Goal: Task Accomplishment & Management: Complete application form

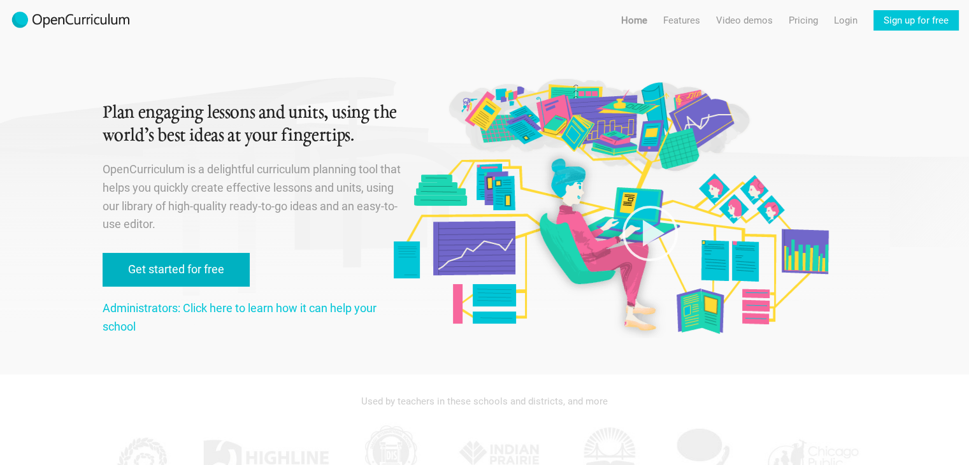
click at [206, 269] on link "Get started for free" at bounding box center [176, 270] width 147 height 34
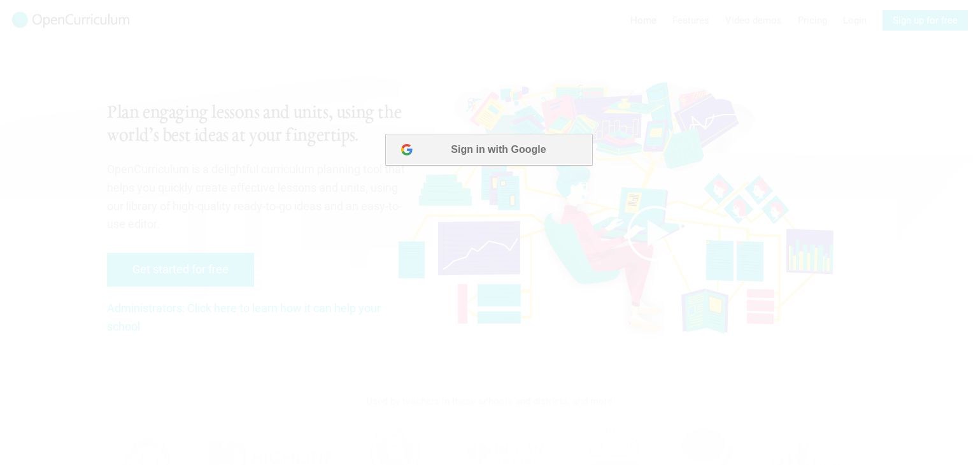
click at [515, 152] on button "Sign in with Google" at bounding box center [488, 150] width 207 height 32
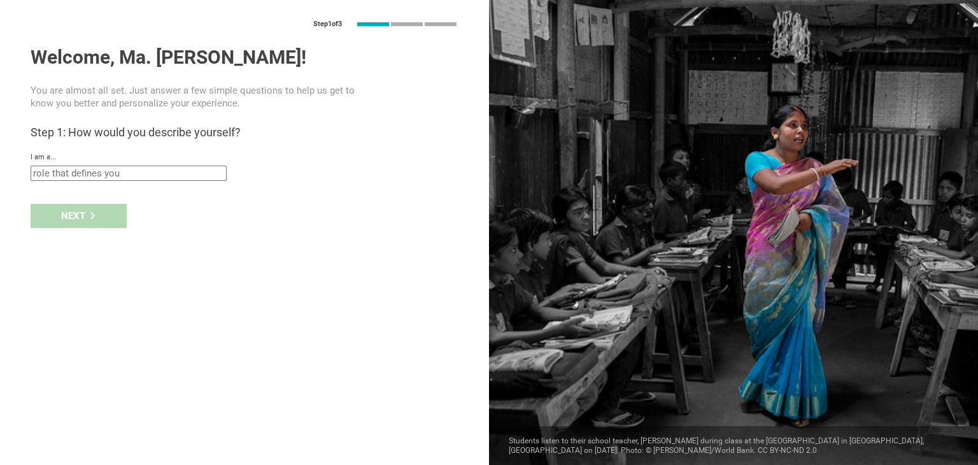
click at [192, 166] on input "text" at bounding box center [129, 173] width 196 height 15
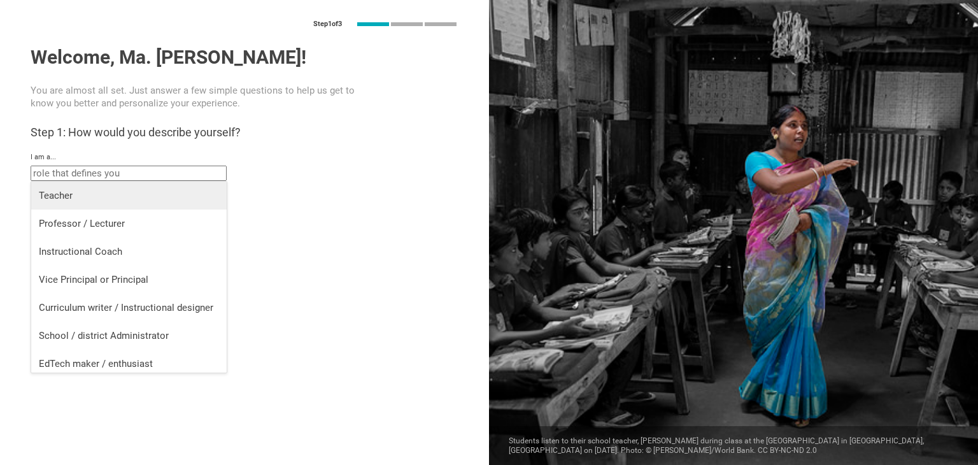
click at [140, 195] on div "Teacher" at bounding box center [129, 195] width 180 height 13
type input "Teacher"
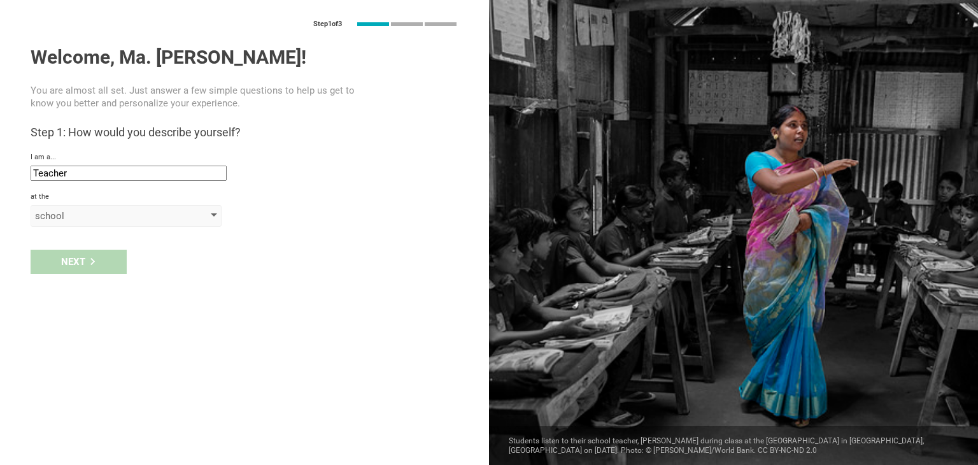
click at [97, 215] on div "school" at bounding box center [108, 216] width 146 height 13
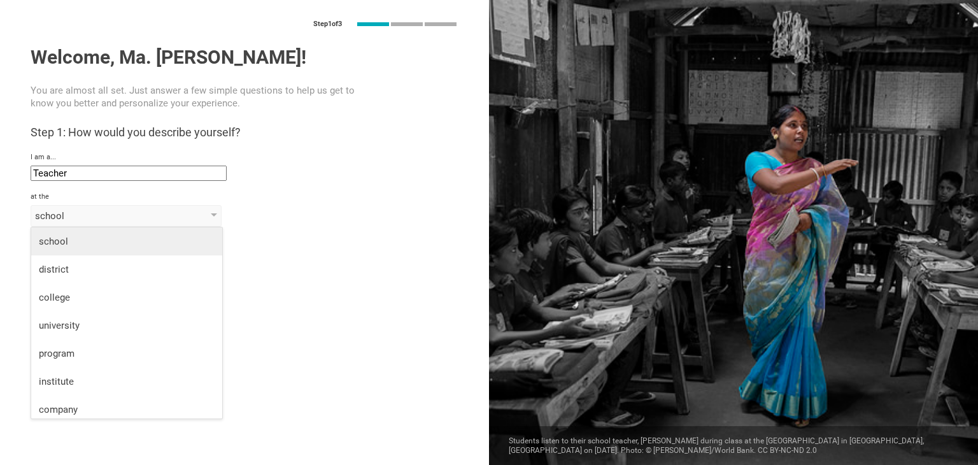
click at [92, 233] on li "school" at bounding box center [126, 241] width 191 height 28
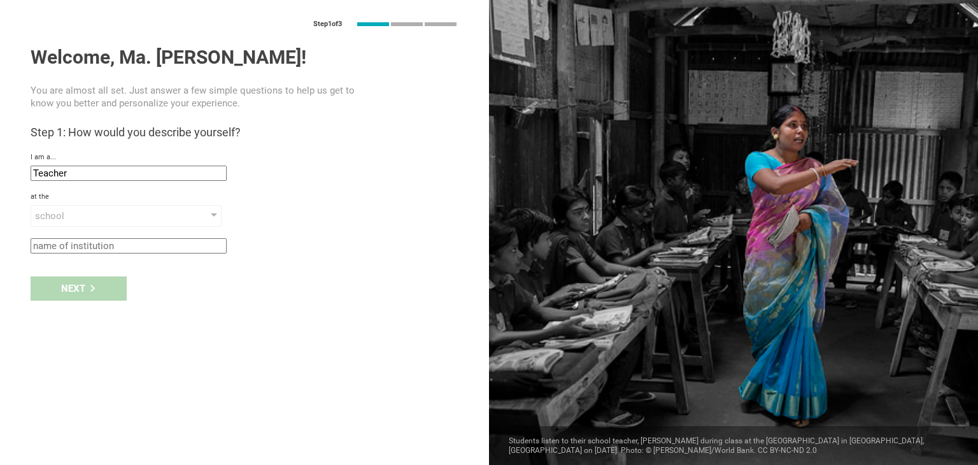
click at [92, 247] on input "text" at bounding box center [129, 245] width 196 height 15
type input "[PERSON_NAME] school"
click at [94, 287] on icon at bounding box center [92, 288] width 4 height 7
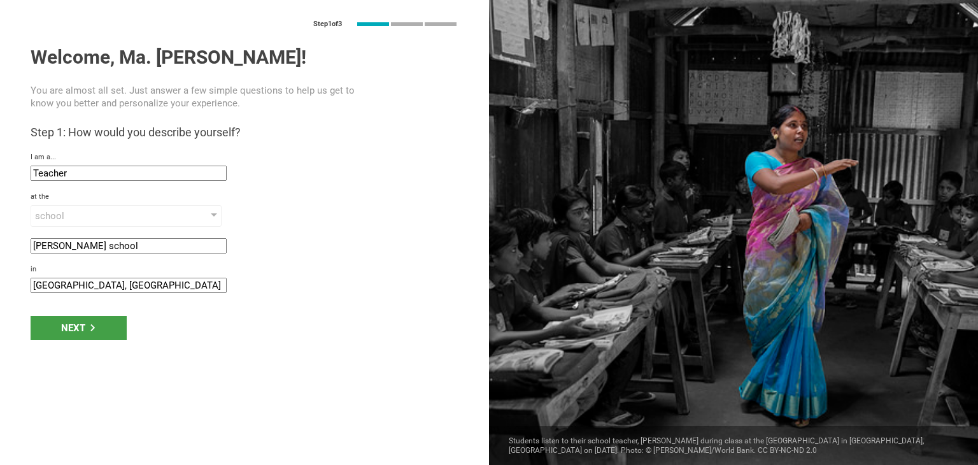
click at [119, 289] on input "[GEOGRAPHIC_DATA], [GEOGRAPHIC_DATA]" at bounding box center [129, 285] width 196 height 15
drag, startPoint x: 61, startPoint y: 285, endPoint x: 27, endPoint y: 285, distance: 33.1
click at [27, 285] on div "Step 1 of 3 Welcome, Ma. [PERSON_NAME]! You are almost all set. Just answer a f…" at bounding box center [244, 232] width 489 height 465
paste input "Ñ"
drag, startPoint x: 58, startPoint y: 283, endPoint x: 27, endPoint y: 283, distance: 31.2
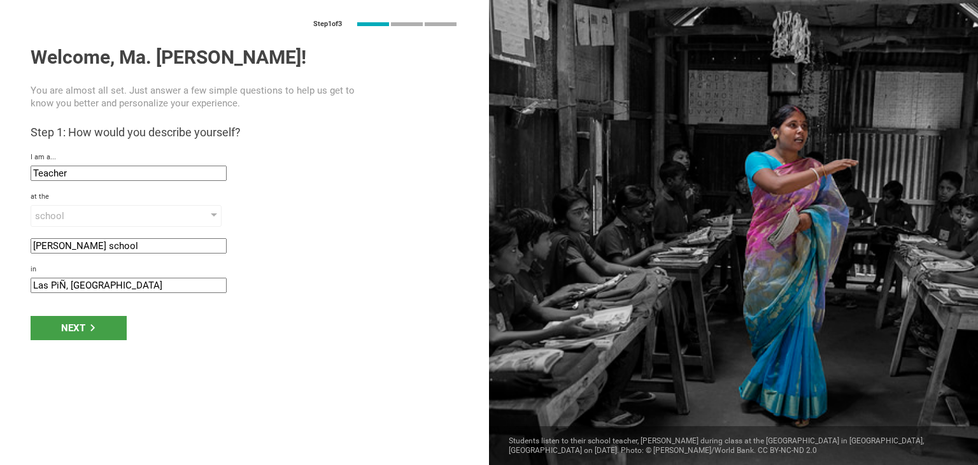
click at [27, 283] on div "Step 1 of 3 Welcome, Ma. [PERSON_NAME]! You are almost all set. Just answer a f…" at bounding box center [244, 232] width 489 height 465
click at [69, 286] on input "LAS PIÑ, [GEOGRAPHIC_DATA]" at bounding box center [129, 285] width 196 height 15
click at [66, 286] on input "LAS PIÑ, [GEOGRAPHIC_DATA]" at bounding box center [129, 285] width 196 height 15
type input "LAS PIÑAS, [GEOGRAPHIC_DATA]"
click at [94, 329] on icon at bounding box center [92, 327] width 7 height 7
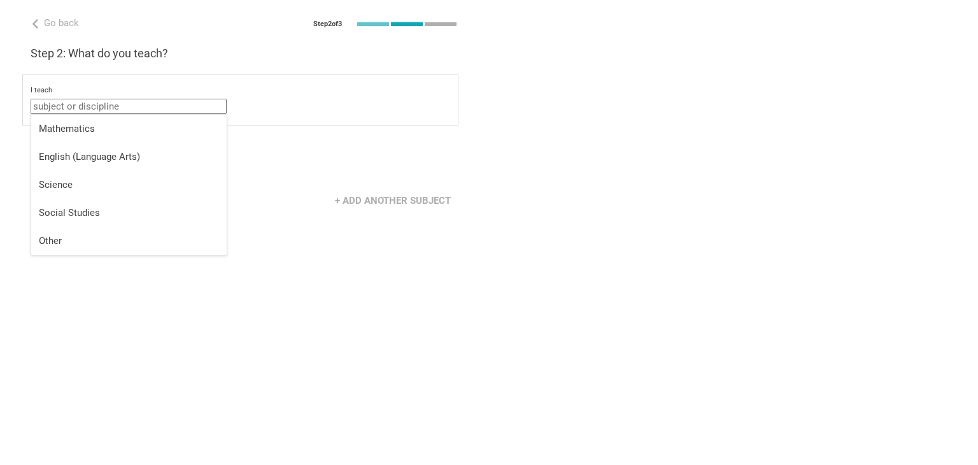
click at [117, 108] on input "text" at bounding box center [129, 106] width 196 height 15
click at [103, 240] on div "Other" at bounding box center [129, 240] width 180 height 13
type input "Other"
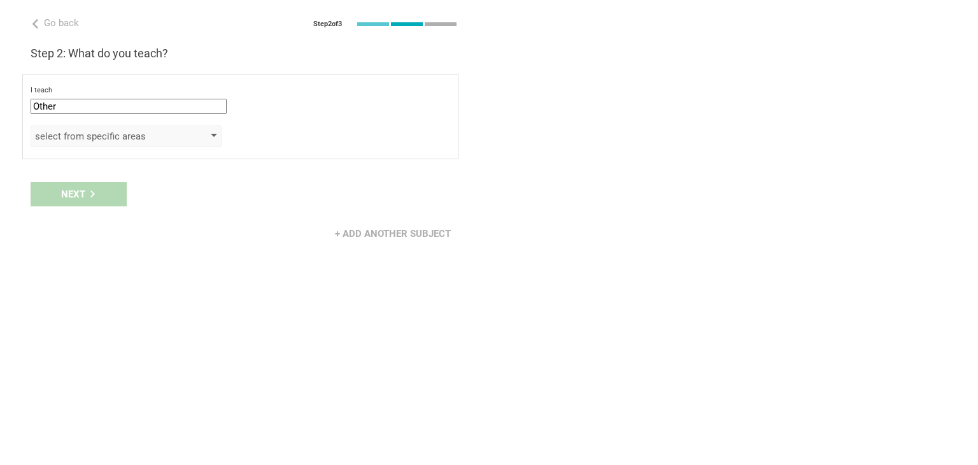
click at [118, 136] on div "select from specific areas" at bounding box center [108, 136] width 146 height 13
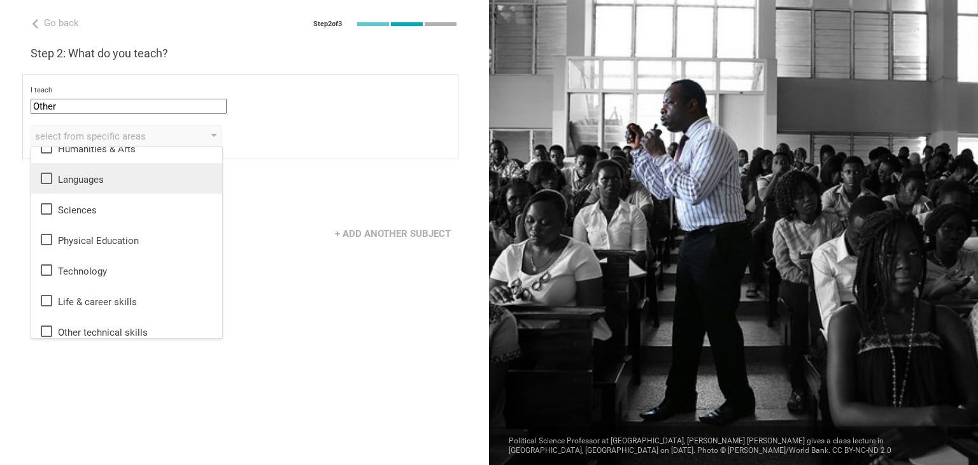
scroll to position [23, 0]
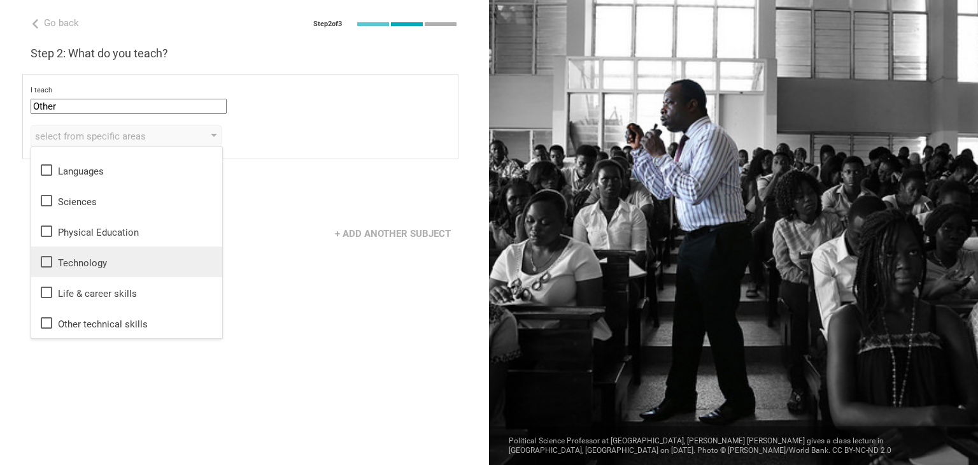
click at [124, 259] on div "Technology" at bounding box center [127, 261] width 176 height 15
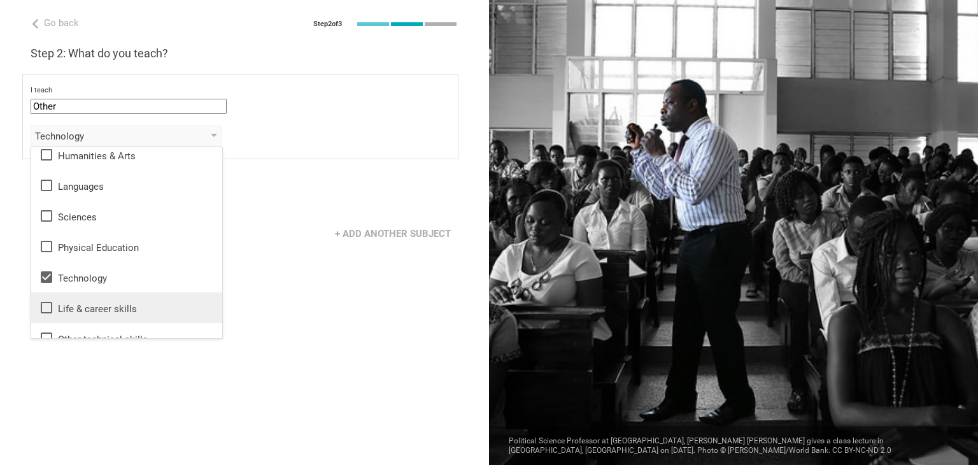
scroll to position [0, 0]
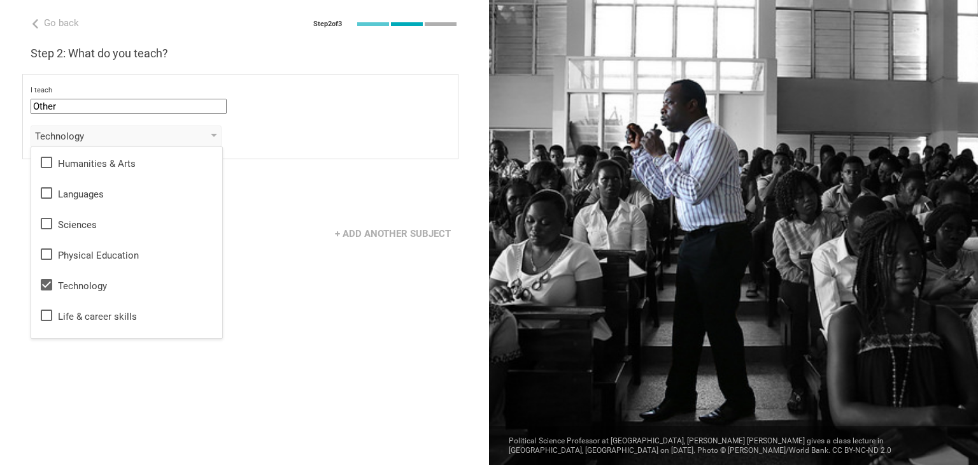
click at [288, 142] on div "Technology Humanities & Arts Languages Sciences Physical Education Technology L…" at bounding box center [241, 136] width 420 height 22
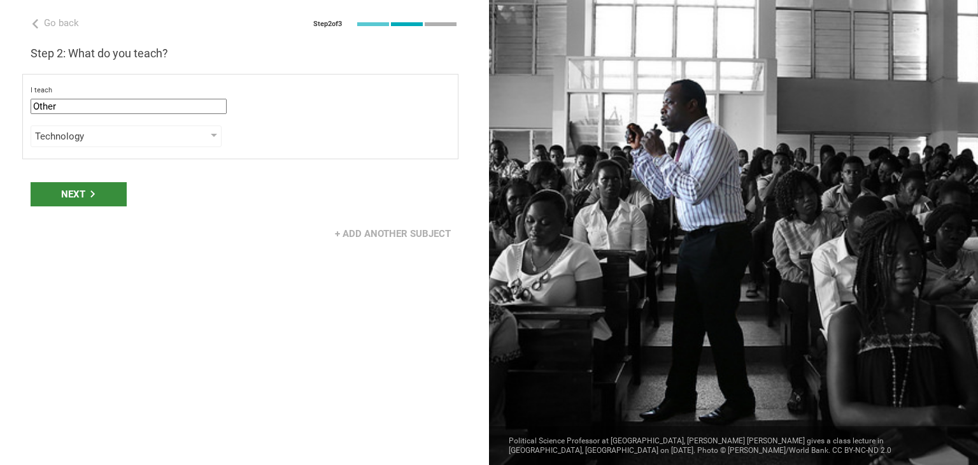
click at [93, 195] on icon at bounding box center [92, 193] width 7 height 7
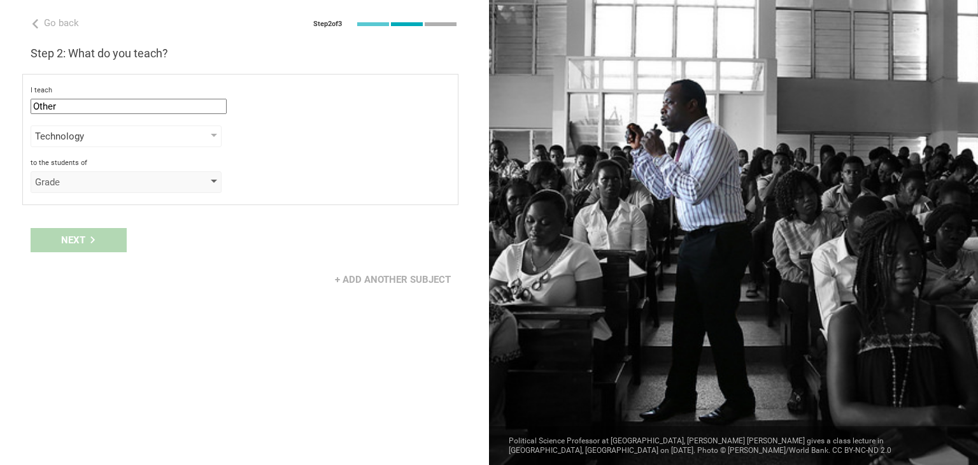
click at [96, 181] on div "Grade" at bounding box center [108, 182] width 146 height 13
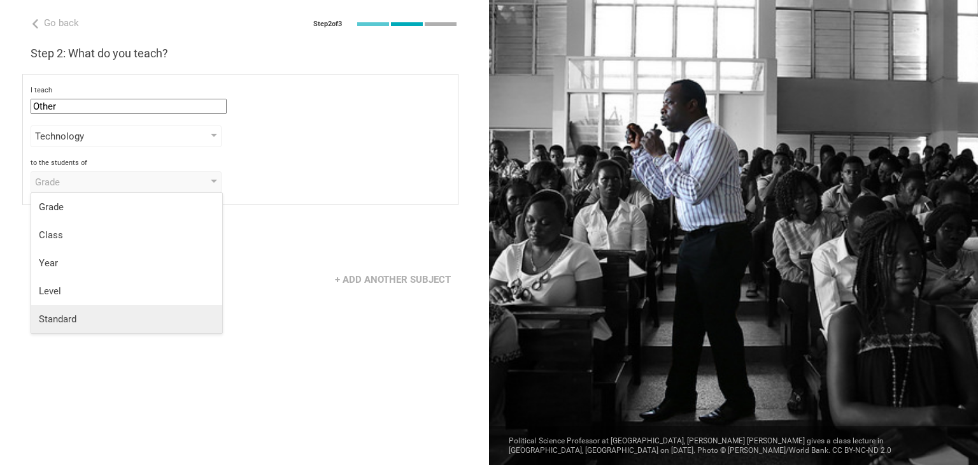
click at [117, 322] on div "Standard" at bounding box center [127, 319] width 176 height 13
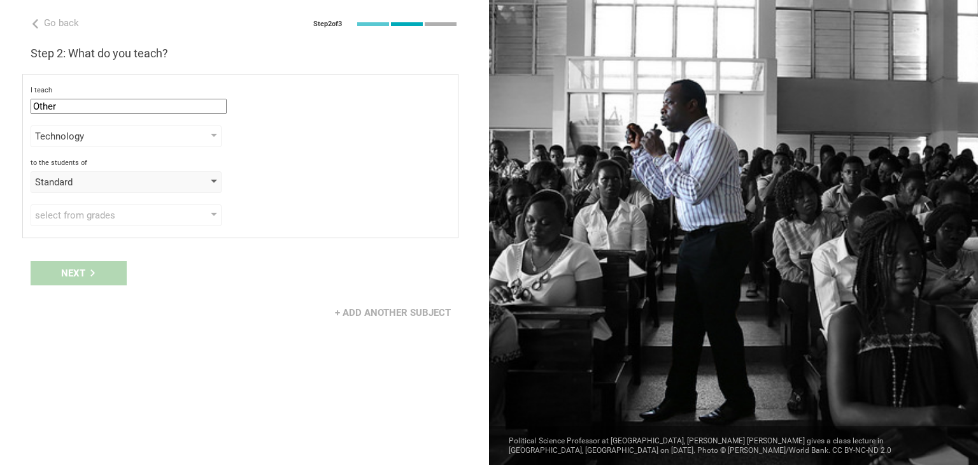
click at [89, 182] on div "Standard" at bounding box center [108, 182] width 146 height 13
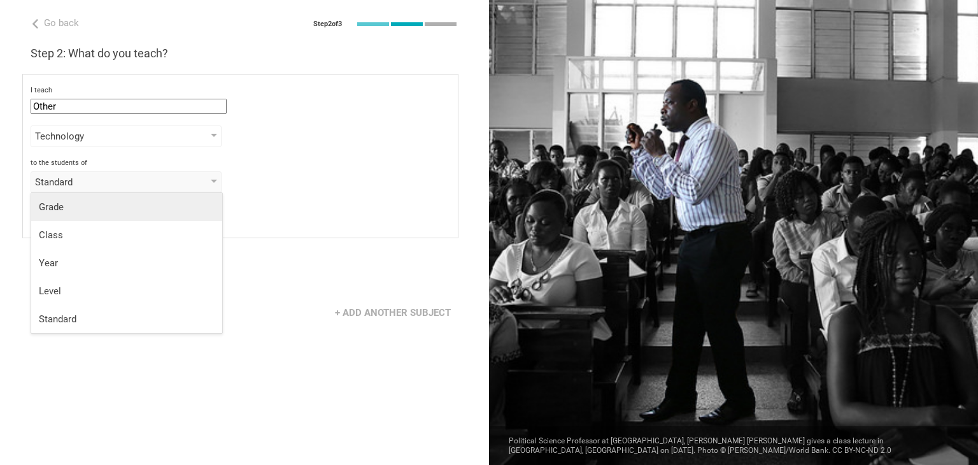
click at [78, 211] on div "Grade" at bounding box center [127, 207] width 176 height 13
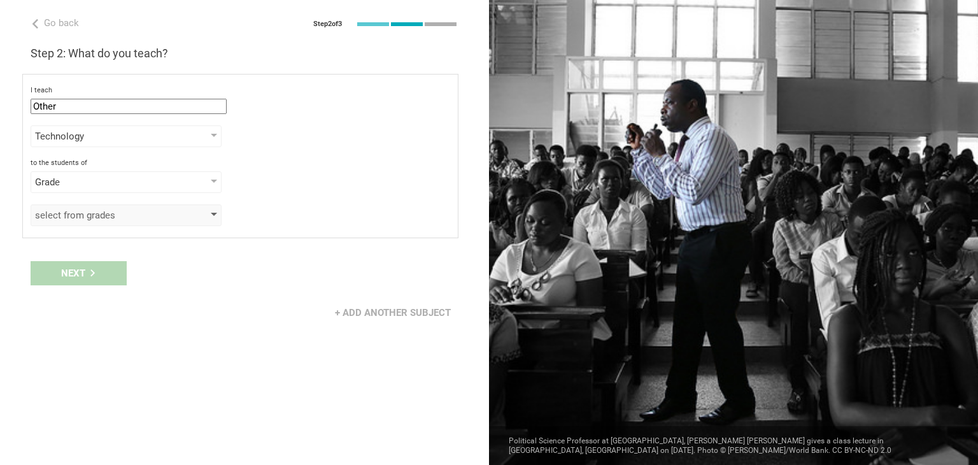
click at [89, 212] on div "select from grades" at bounding box center [108, 215] width 146 height 13
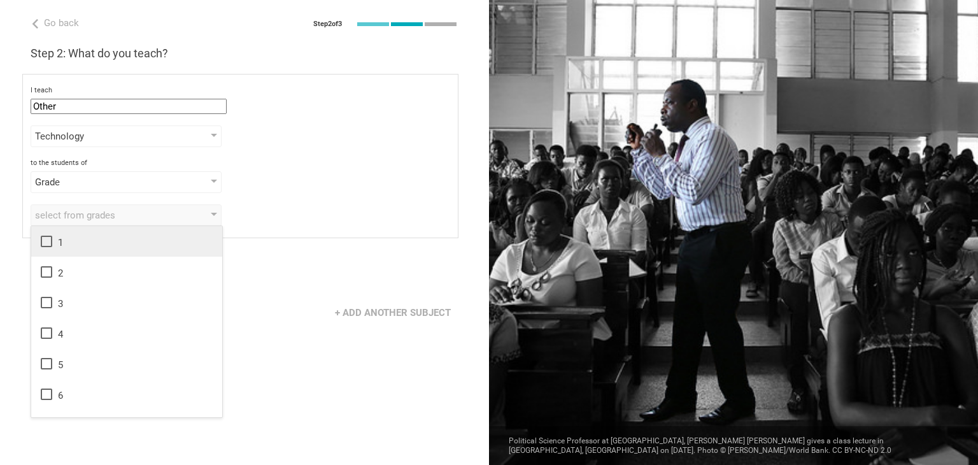
click at [47, 242] on icon at bounding box center [46, 241] width 15 height 15
click at [46, 281] on li "2" at bounding box center [126, 272] width 191 height 31
click at [45, 305] on icon at bounding box center [46, 302] width 15 height 15
click at [46, 238] on icon at bounding box center [46, 236] width 15 height 15
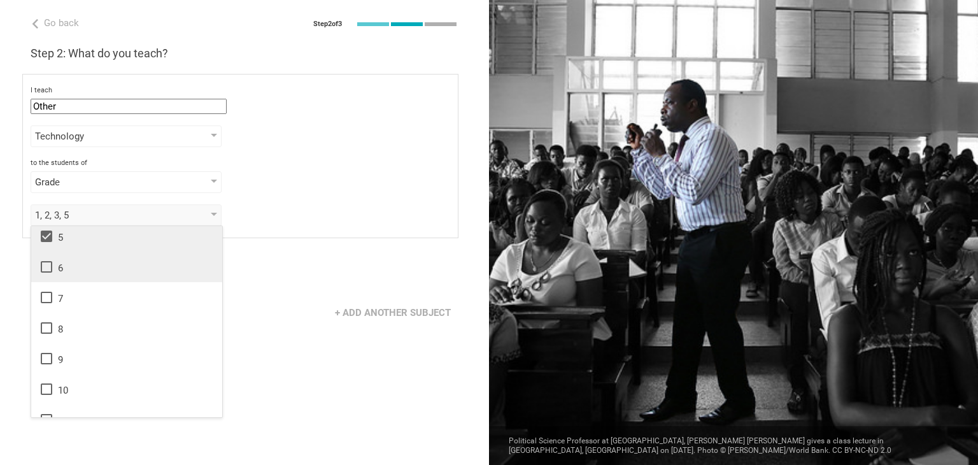
click at [46, 263] on icon at bounding box center [46, 266] width 15 height 15
click at [44, 299] on icon at bounding box center [46, 297] width 15 height 15
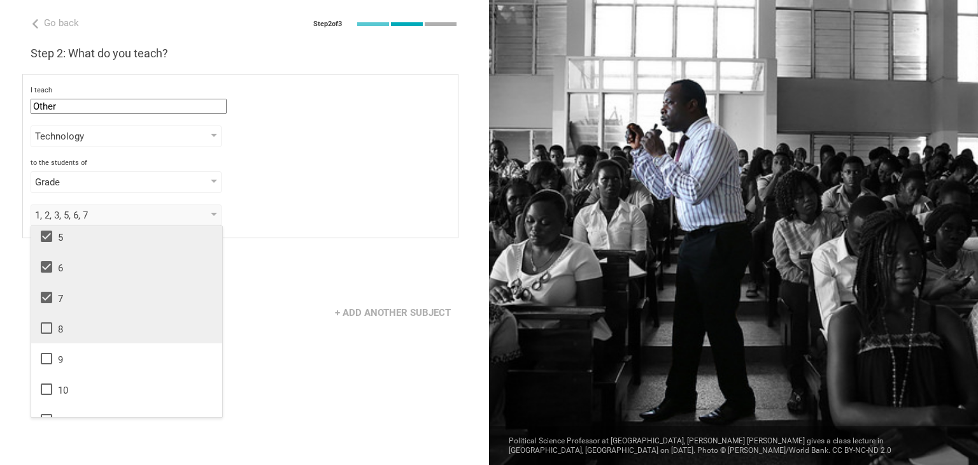
click at [46, 330] on icon at bounding box center [46, 327] width 15 height 15
click at [43, 357] on icon at bounding box center [46, 358] width 15 height 15
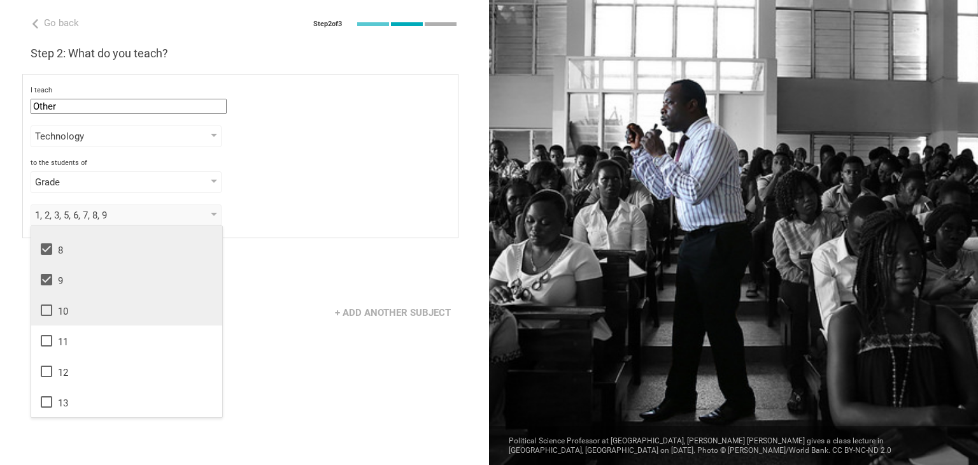
click at [51, 313] on icon at bounding box center [46, 309] width 11 height 11
click at [47, 343] on icon at bounding box center [46, 340] width 15 height 15
click at [320, 248] on div "Go back Step 2 of 3 Welcome, Ma. [PERSON_NAME]! You are almost all set. Just an…" at bounding box center [244, 232] width 489 height 465
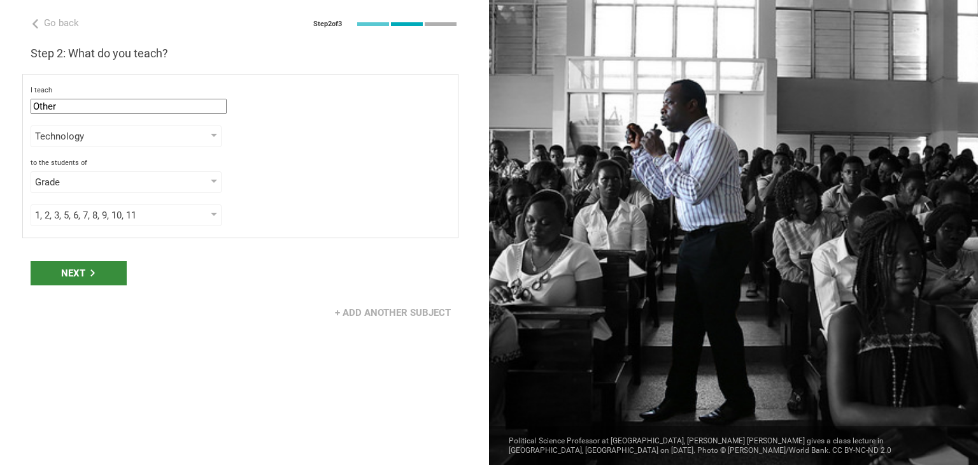
click at [96, 278] on div "Next" at bounding box center [79, 273] width 96 height 24
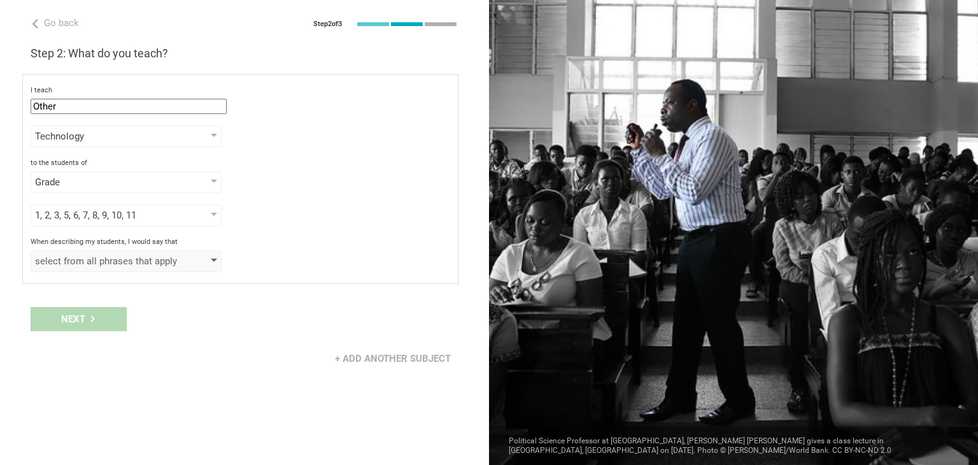
click at [176, 263] on div "select from all phrases that apply" at bounding box center [108, 261] width 146 height 13
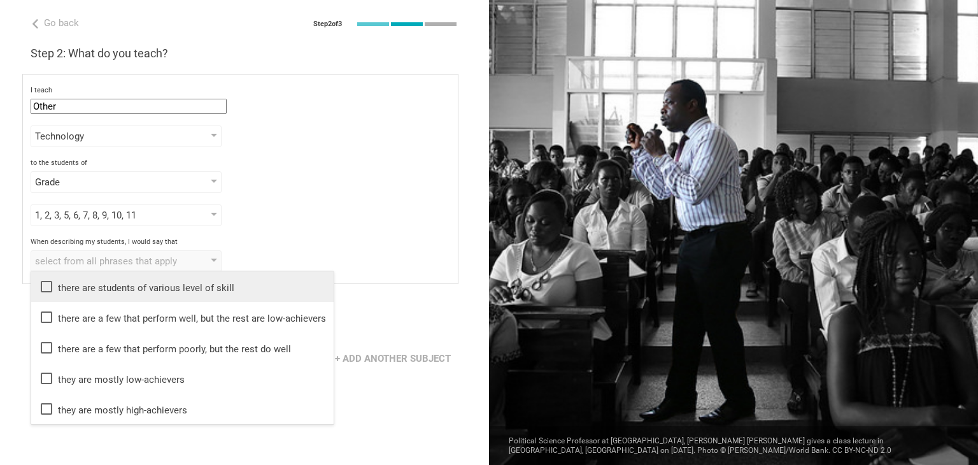
click at [224, 294] on li "there are students of various level of skill" at bounding box center [182, 286] width 303 height 31
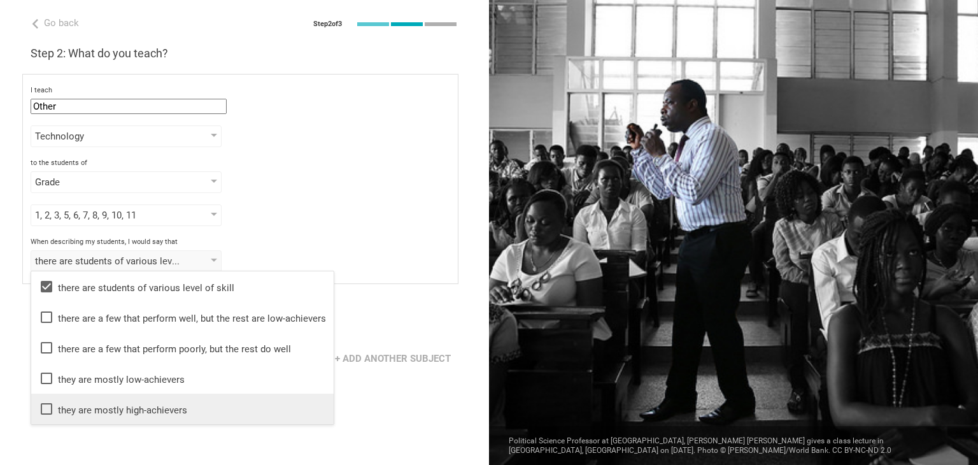
click at [186, 406] on div "they are mostly high-achievers" at bounding box center [182, 408] width 287 height 15
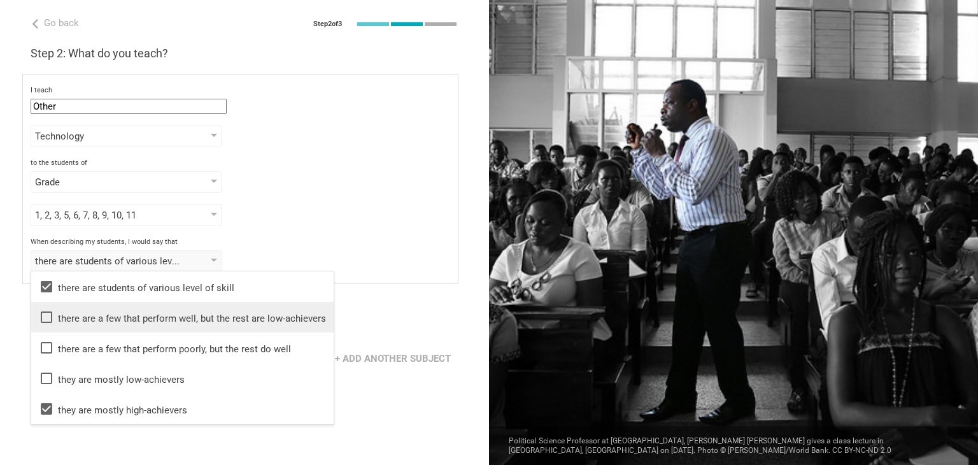
click at [251, 319] on div "there are a few that perform well, but the rest are low-achievers" at bounding box center [182, 317] width 287 height 15
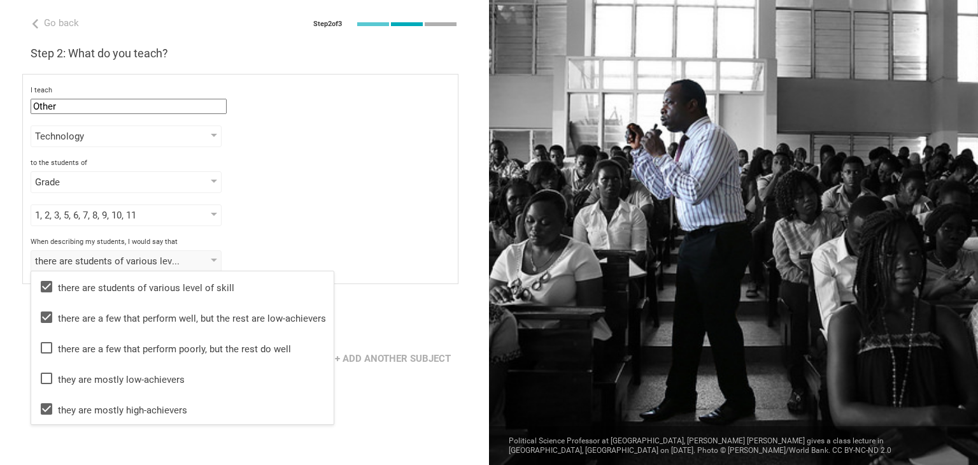
click at [307, 245] on div "When describing my students, I would say that there are students of various lev…" at bounding box center [241, 255] width 420 height 34
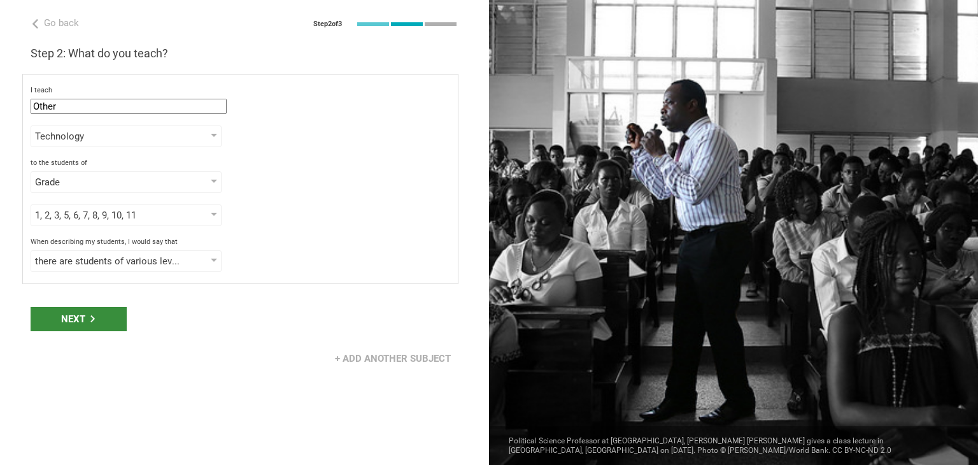
click at [88, 318] on div "Next" at bounding box center [79, 319] width 96 height 24
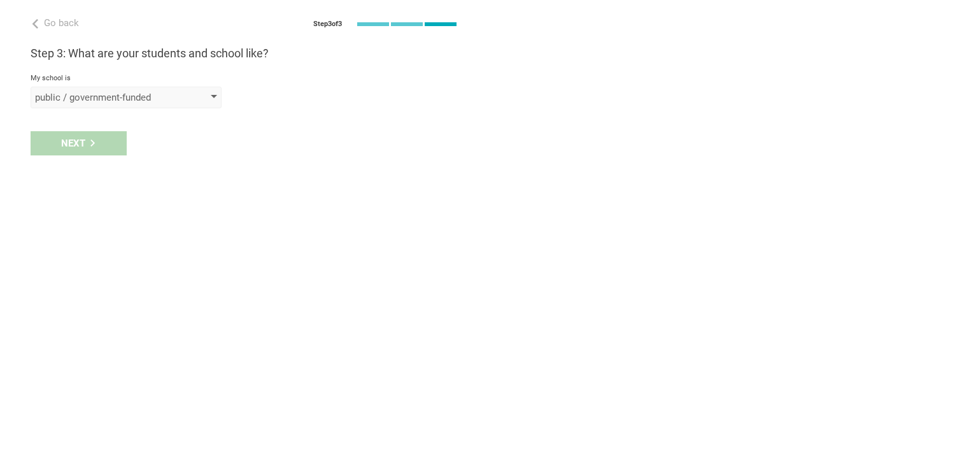
click at [150, 95] on div "public / government-funded" at bounding box center [108, 97] width 146 height 13
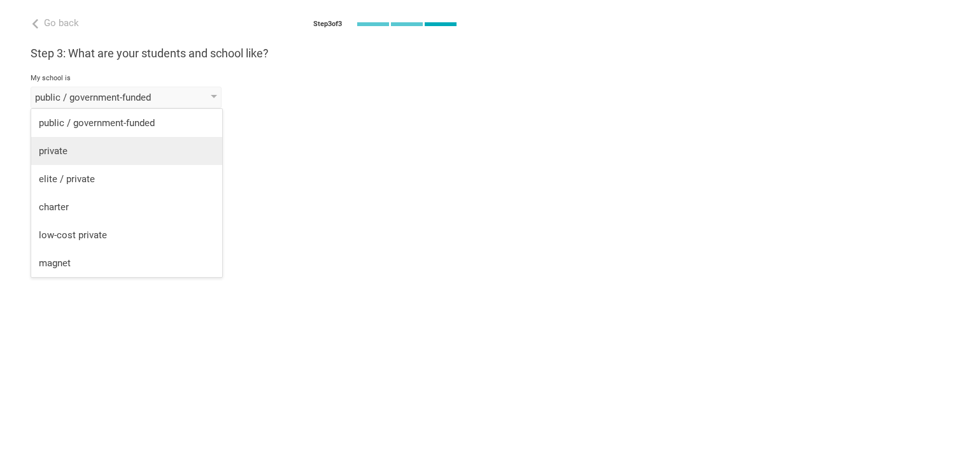
click at [92, 151] on div "private" at bounding box center [127, 151] width 176 height 13
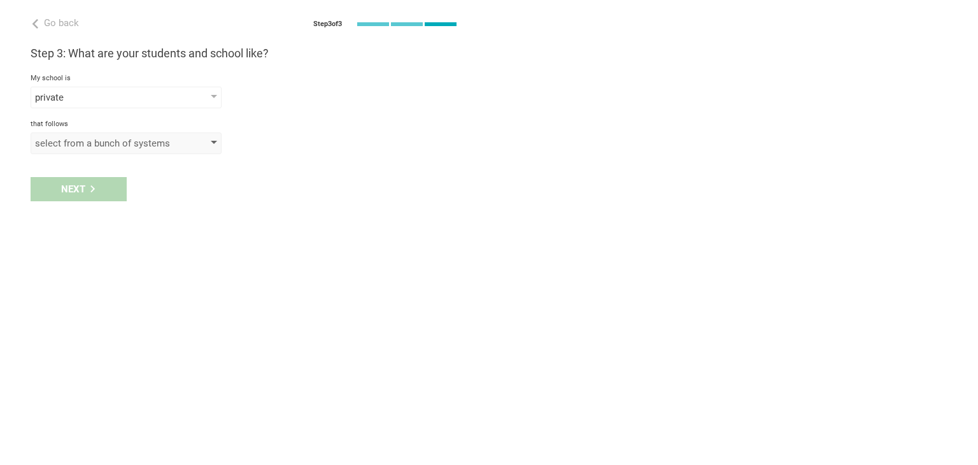
click at [103, 141] on div "select from a bunch of systems" at bounding box center [108, 143] width 146 height 13
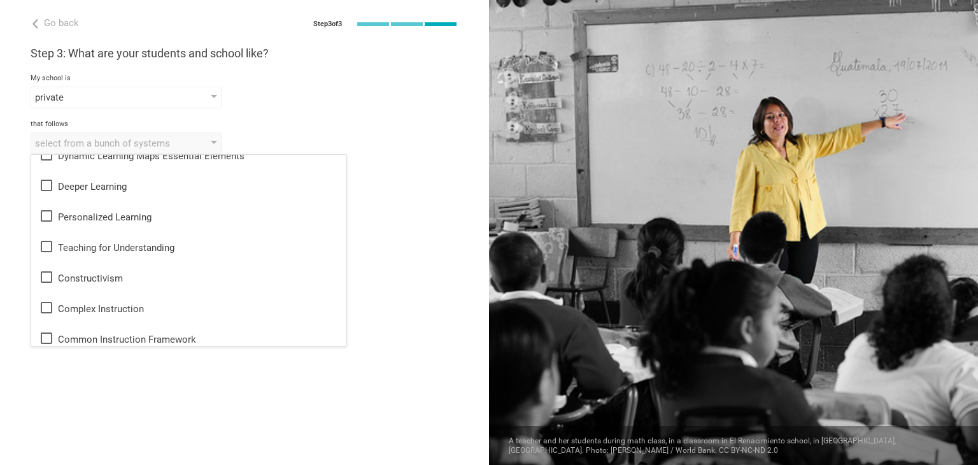
scroll to position [319, 0]
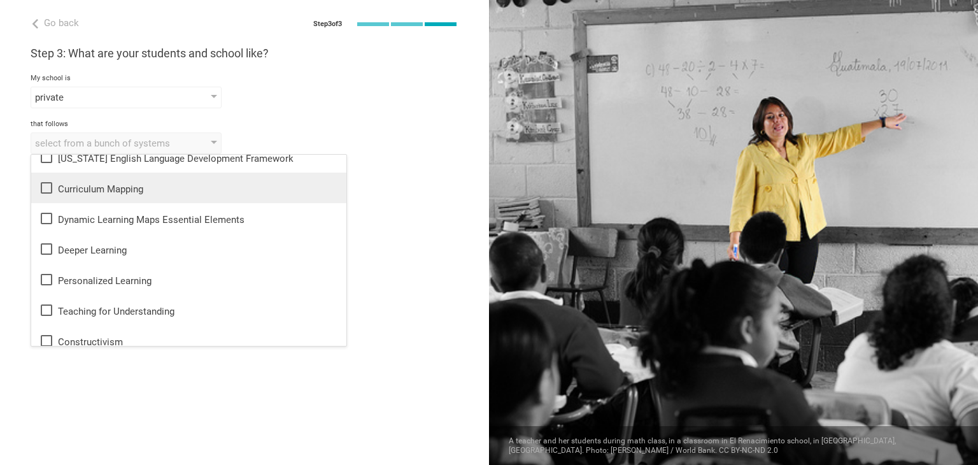
click at [144, 187] on div "Curriculum Mapping" at bounding box center [189, 187] width 300 height 15
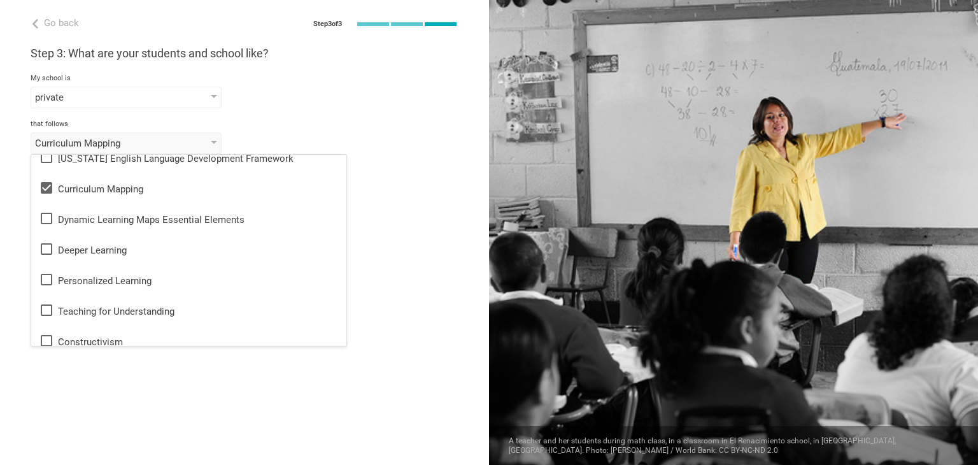
click at [231, 408] on div "Go back Step 3 of 3 Welcome, Ma. [PERSON_NAME]! You are almost all set. Just an…" at bounding box center [244, 232] width 489 height 465
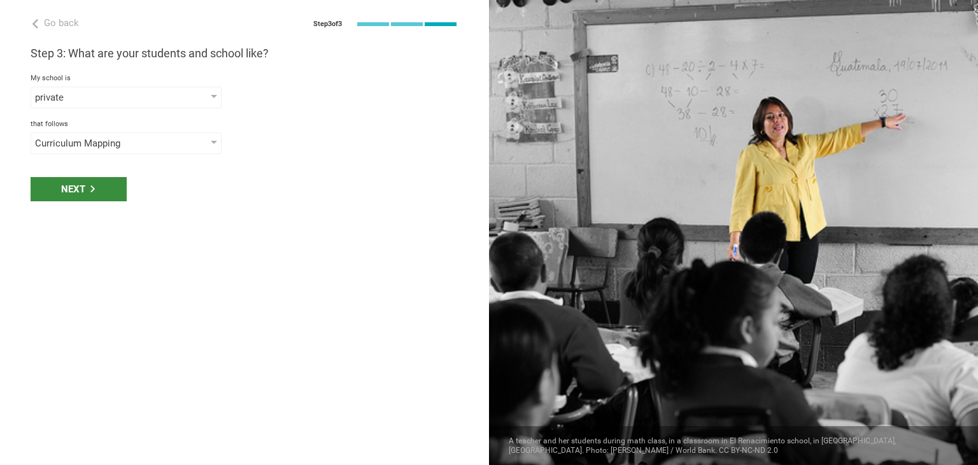
click at [85, 185] on div "Next" at bounding box center [79, 189] width 96 height 24
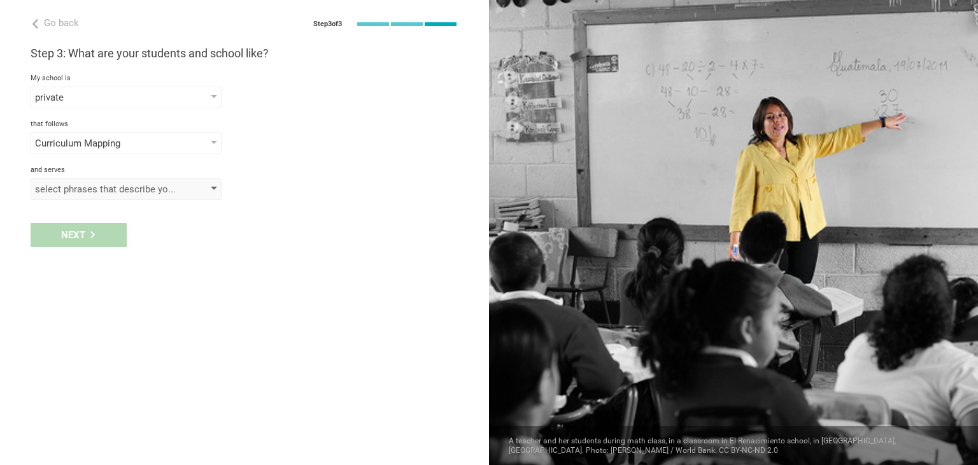
click at [117, 192] on div "select phrases that describe your student population" at bounding box center [108, 189] width 146 height 13
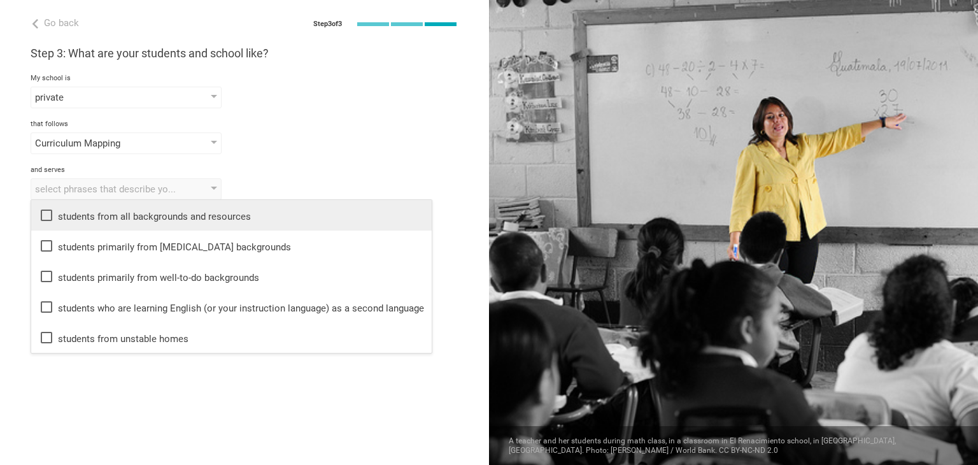
click at [144, 217] on div "students from all backgrounds and resources" at bounding box center [231, 215] width 385 height 15
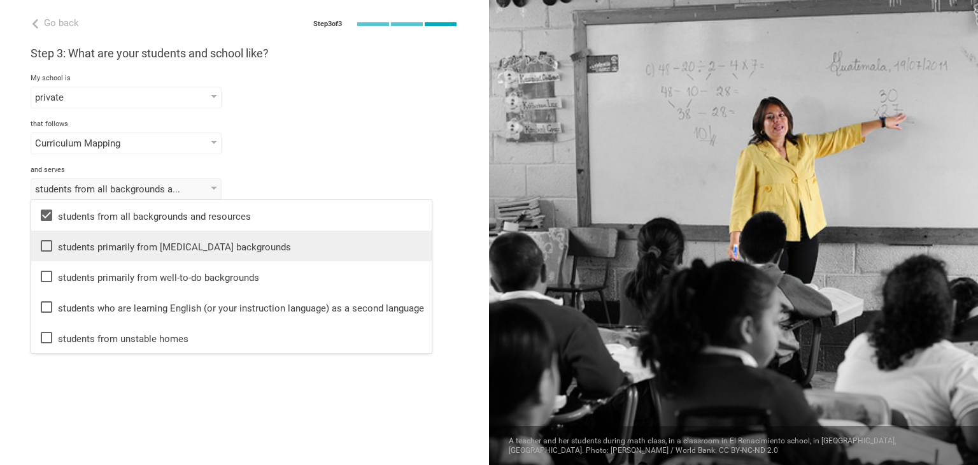
click at [148, 244] on div "students primarily from [MEDICAL_DATA] backgrounds" at bounding box center [231, 245] width 385 height 15
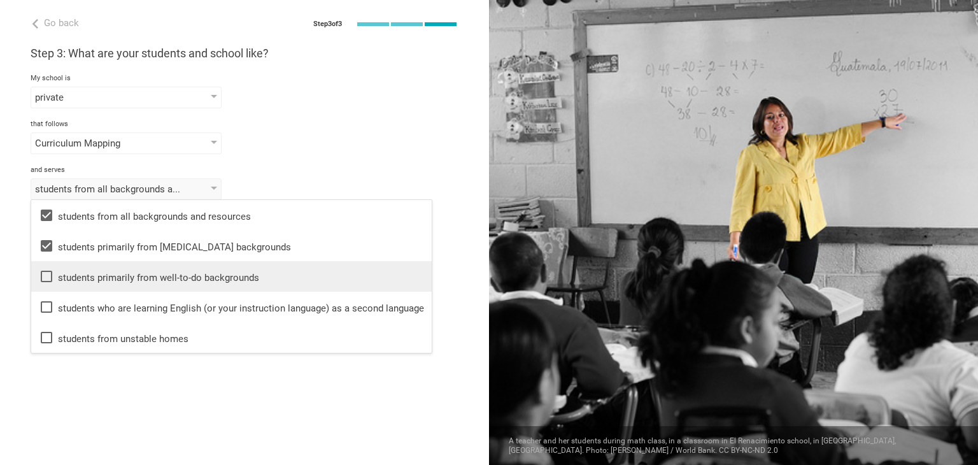
drag, startPoint x: 148, startPoint y: 272, endPoint x: 148, endPoint y: 280, distance: 7.6
click at [148, 273] on div "students primarily from well-to-do backgrounds" at bounding box center [231, 276] width 385 height 15
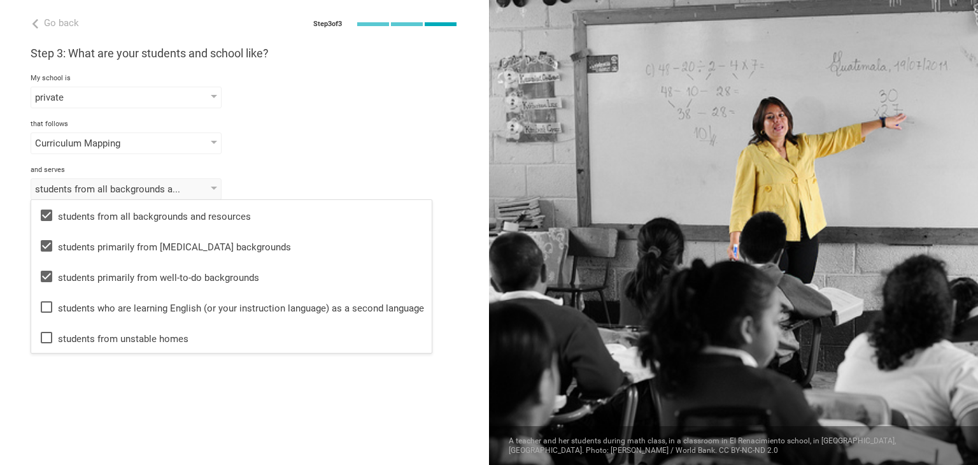
click at [155, 373] on div "Go back Step 3 of 3 Welcome, Ma. [PERSON_NAME]! You are almost all set. Just an…" at bounding box center [244, 232] width 489 height 465
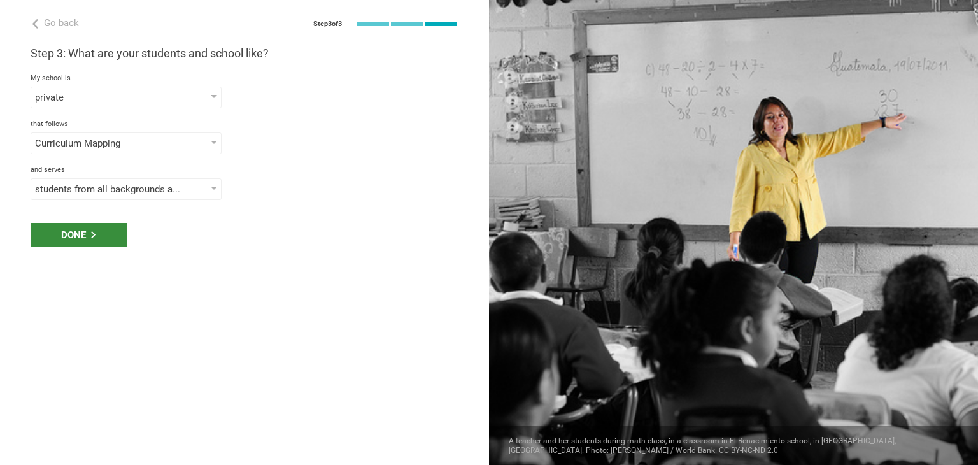
click at [100, 229] on div "Done" at bounding box center [79, 235] width 97 height 24
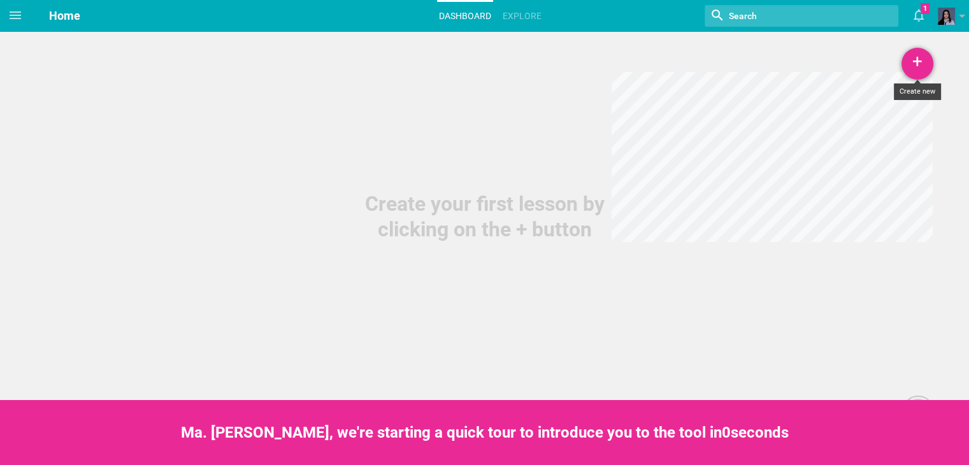
click at [921, 68] on div "+" at bounding box center [917, 64] width 32 height 32
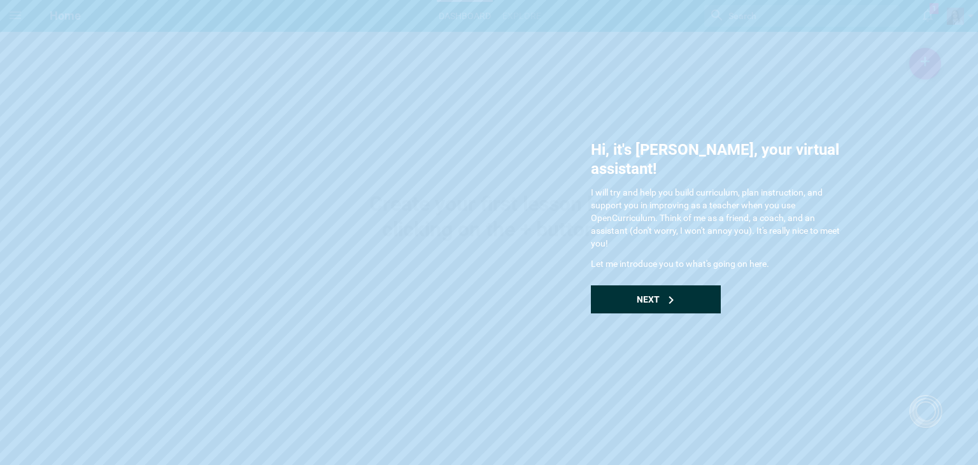
click at [682, 285] on div "Next" at bounding box center [656, 299] width 130 height 28
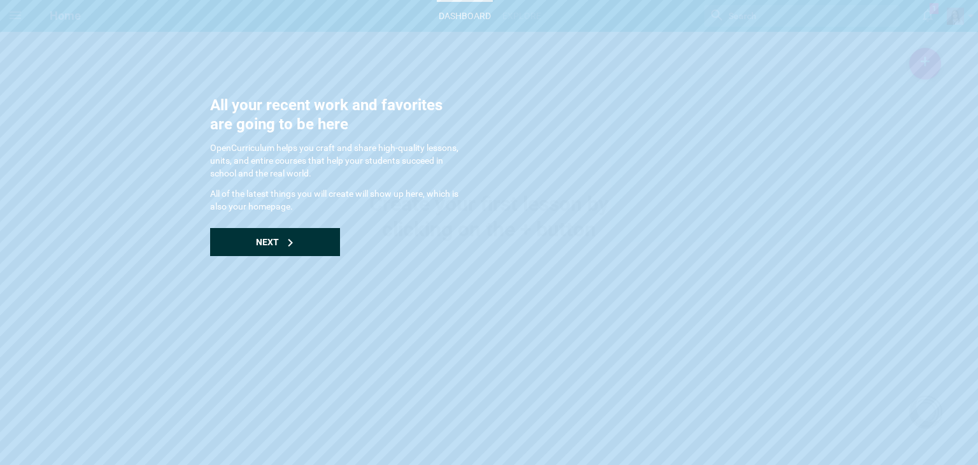
click at [301, 234] on div "Next" at bounding box center [275, 242] width 130 height 28
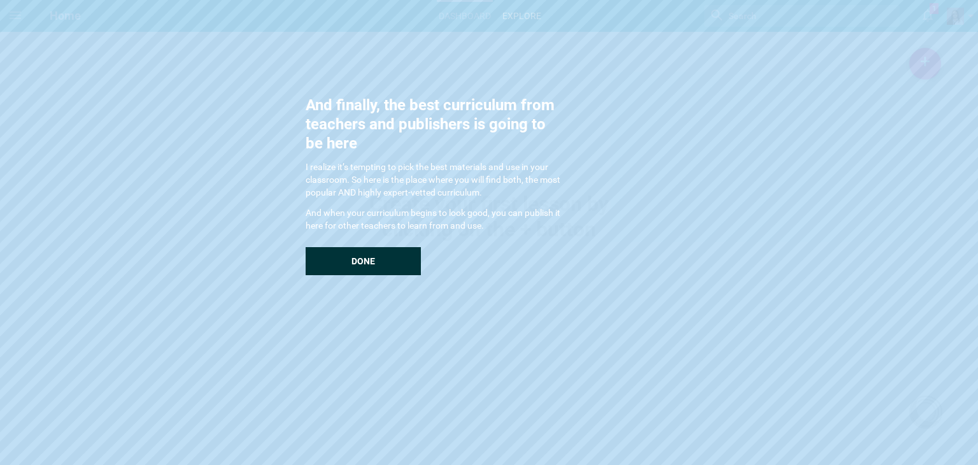
click at [361, 263] on span "Done" at bounding box center [364, 261] width 24 height 10
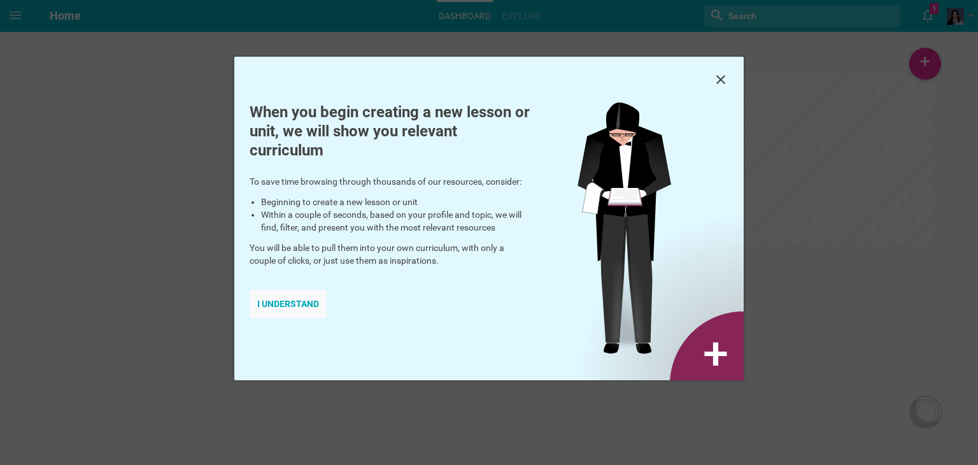
click at [285, 305] on div "I understand" at bounding box center [288, 304] width 77 height 28
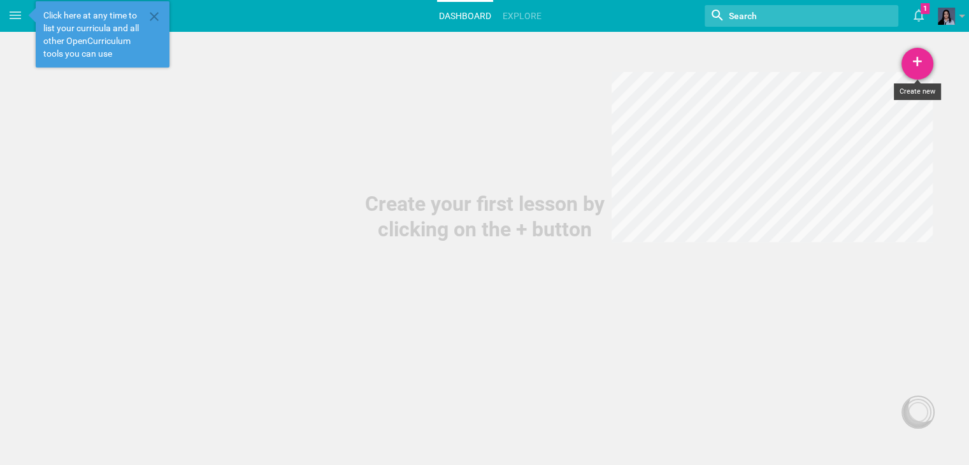
click at [914, 59] on div "+" at bounding box center [917, 64] width 32 height 32
click at [889, 95] on link "Lesson" at bounding box center [885, 99] width 96 height 28
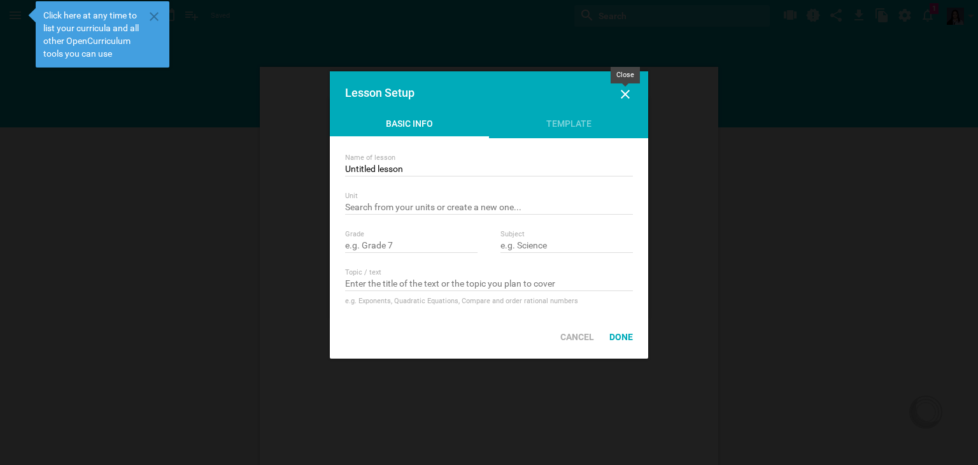
click at [625, 91] on icon at bounding box center [625, 94] width 15 height 15
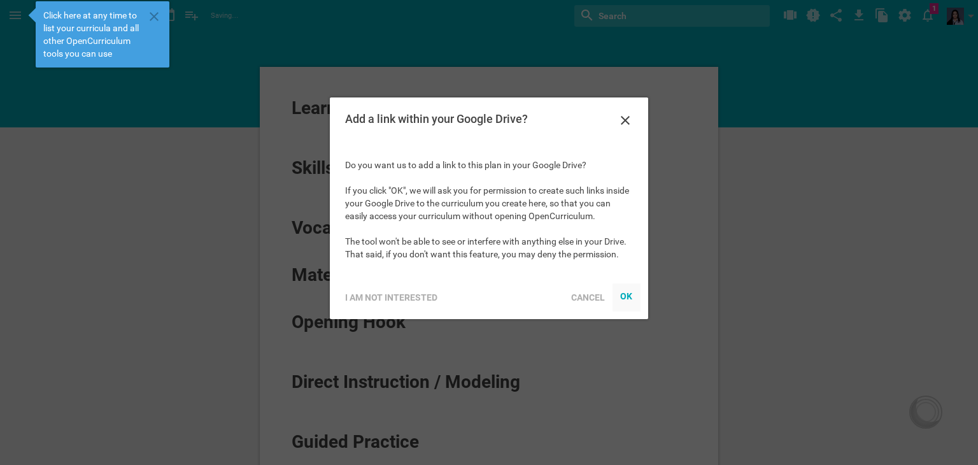
click at [622, 290] on div at bounding box center [627, 297] width 28 height 28
click at [627, 122] on icon at bounding box center [625, 120] width 9 height 9
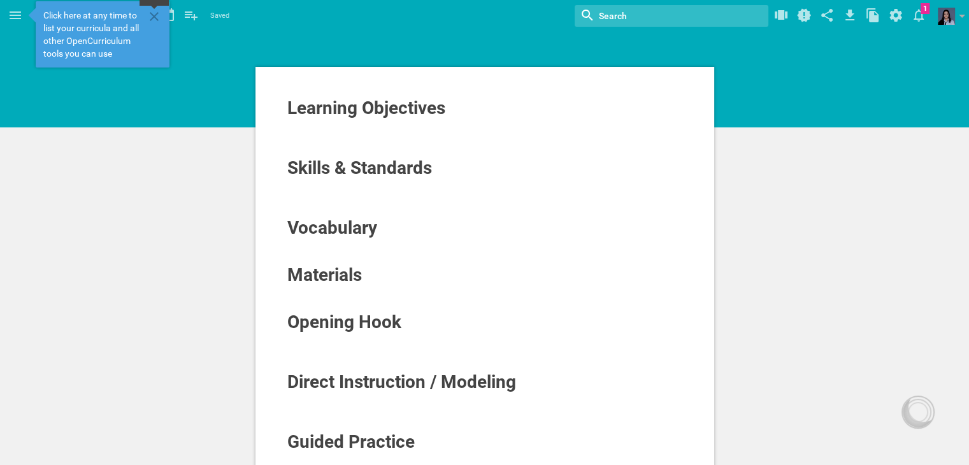
click at [150, 20] on icon at bounding box center [154, 16] width 9 height 9
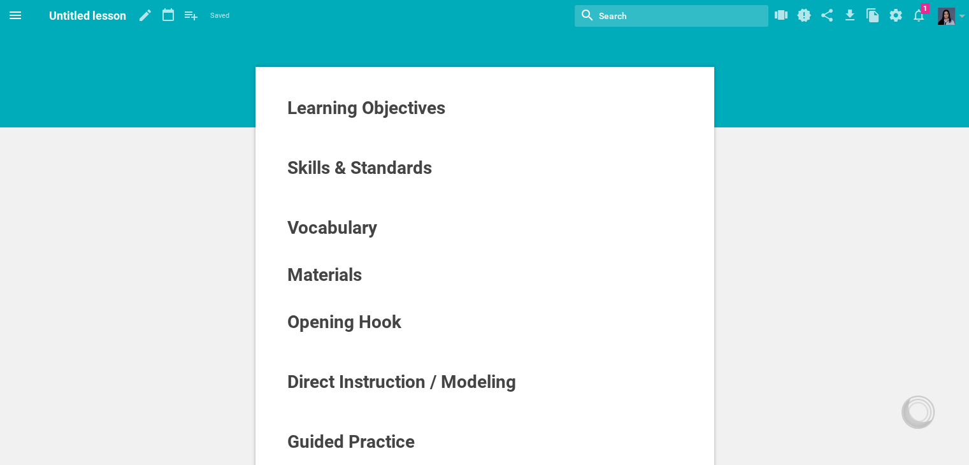
click at [13, 16] on icon at bounding box center [15, 15] width 15 height 15
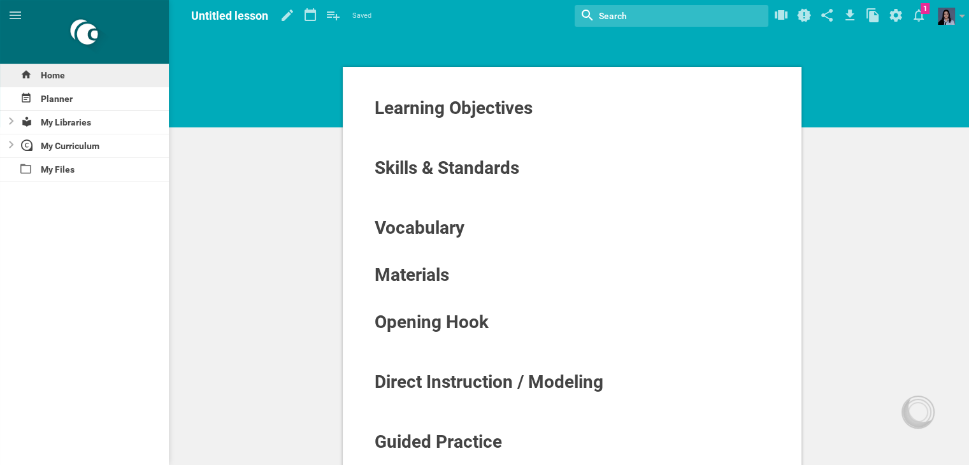
click at [82, 78] on div "Home" at bounding box center [84, 75] width 169 height 23
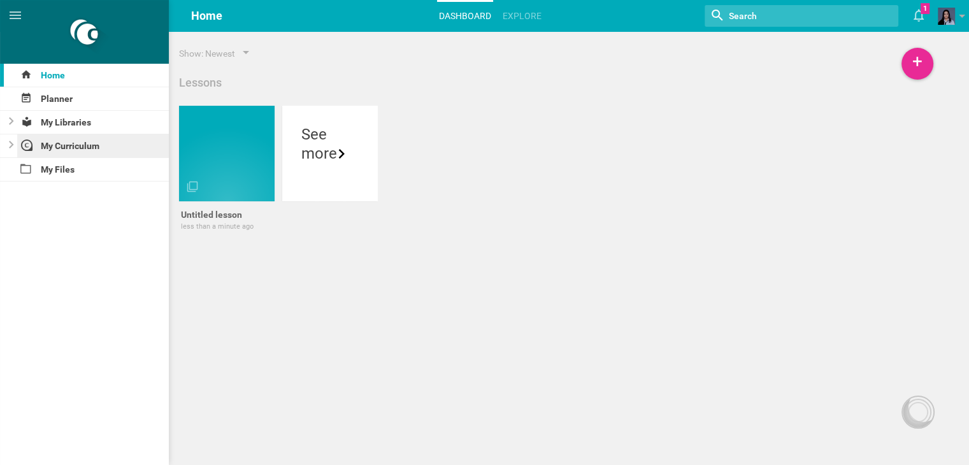
click at [82, 142] on div "My Curriculum" at bounding box center [93, 145] width 152 height 23
